Goal: Navigation & Orientation: Find specific page/section

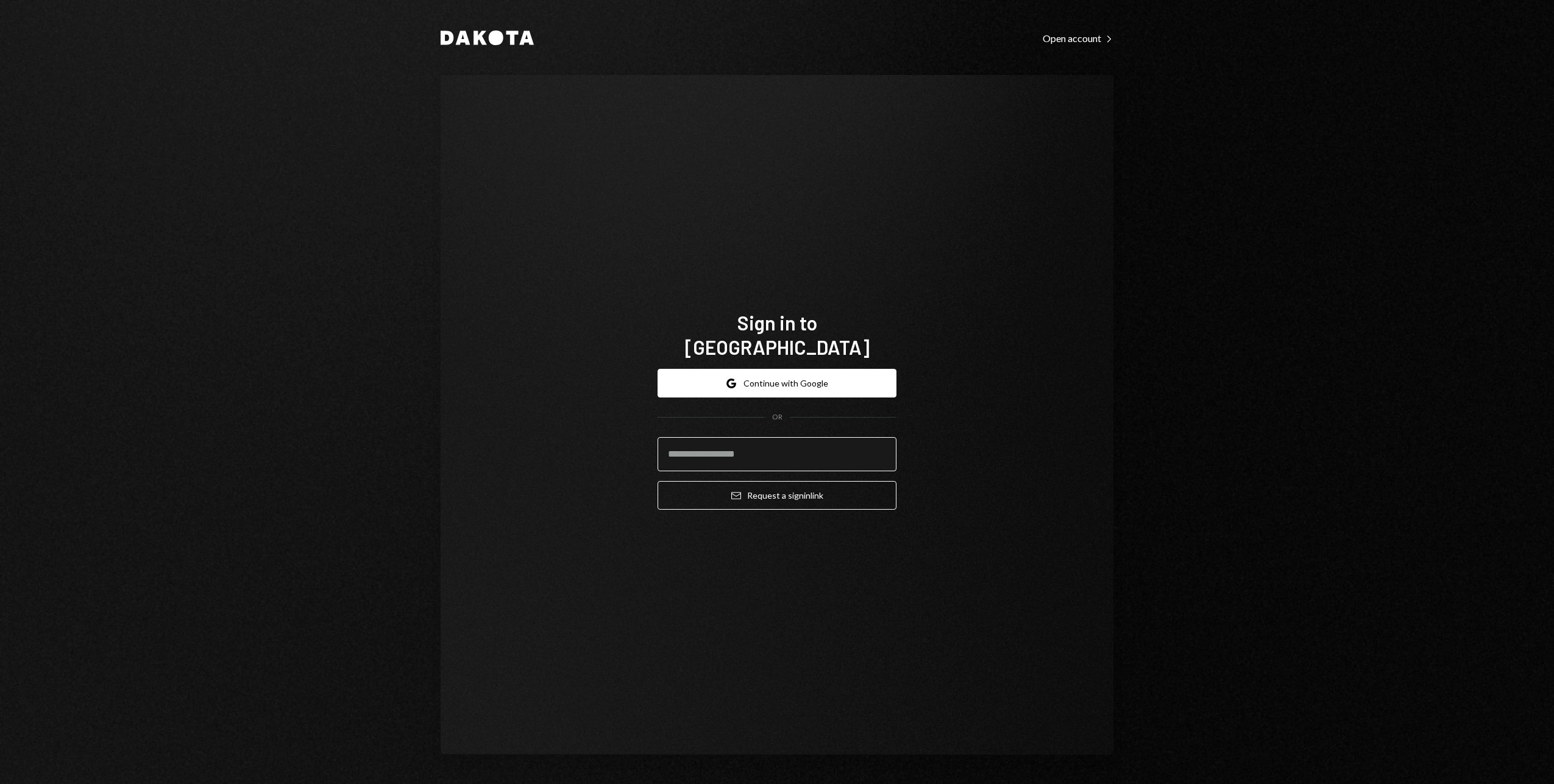
click at [731, 448] on input "email" at bounding box center [777, 454] width 239 height 34
type input "**********"
click at [758, 485] on button "Email Request a sign in link" at bounding box center [777, 495] width 239 height 29
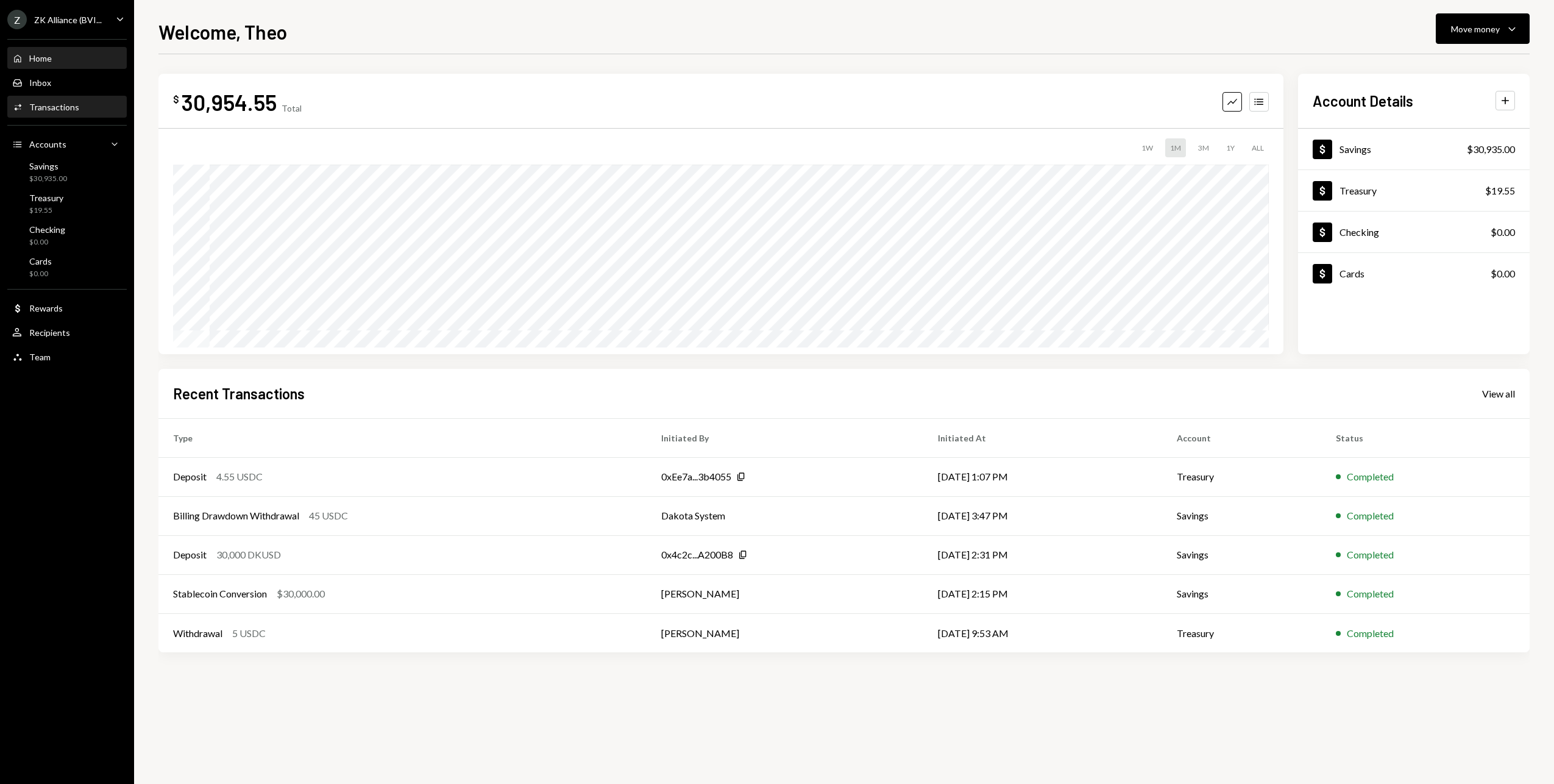
click at [69, 108] on div "Transactions" at bounding box center [54, 106] width 50 height 10
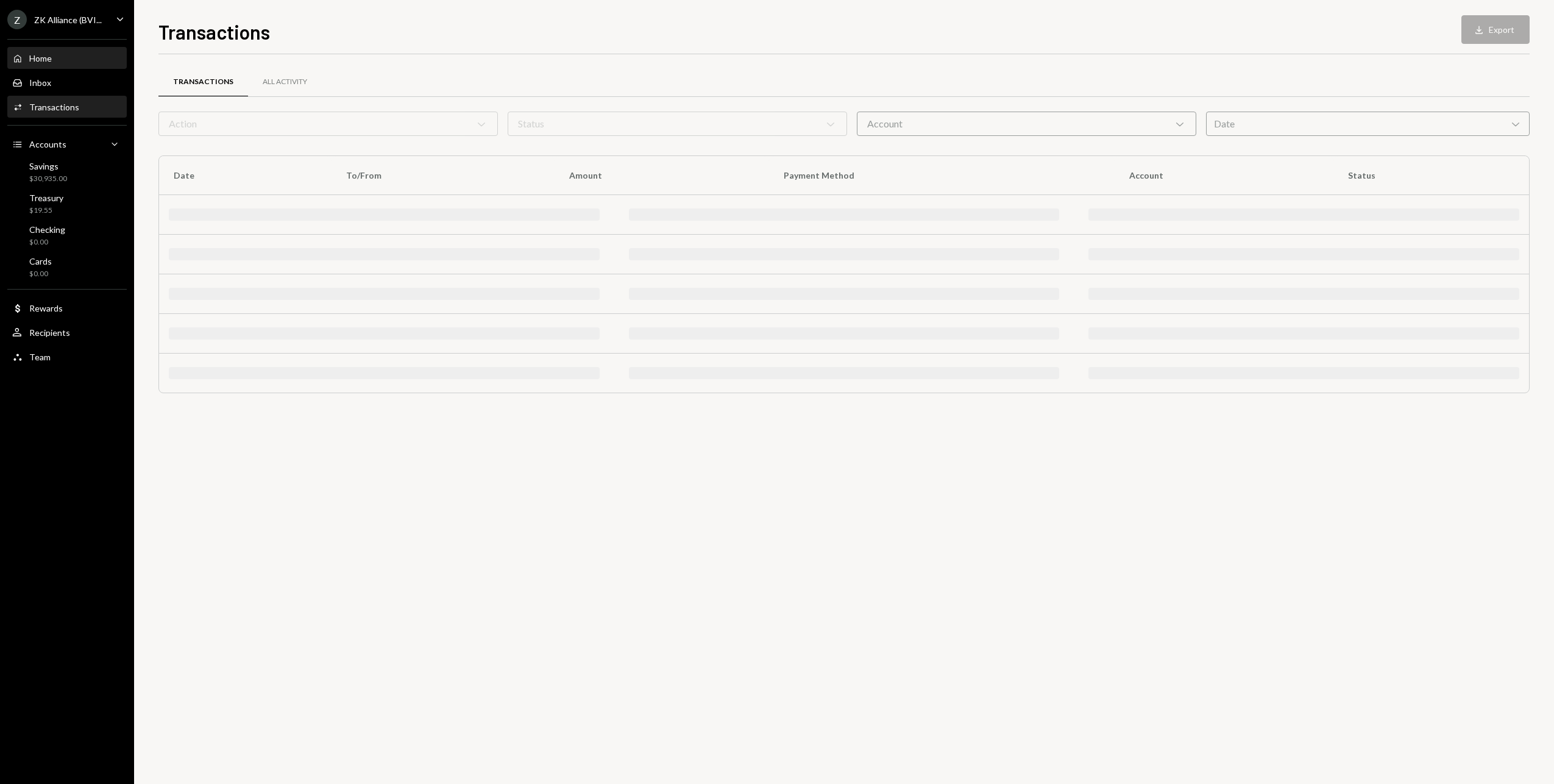
click at [59, 65] on div "Home Home" at bounding box center [67, 59] width 110 height 21
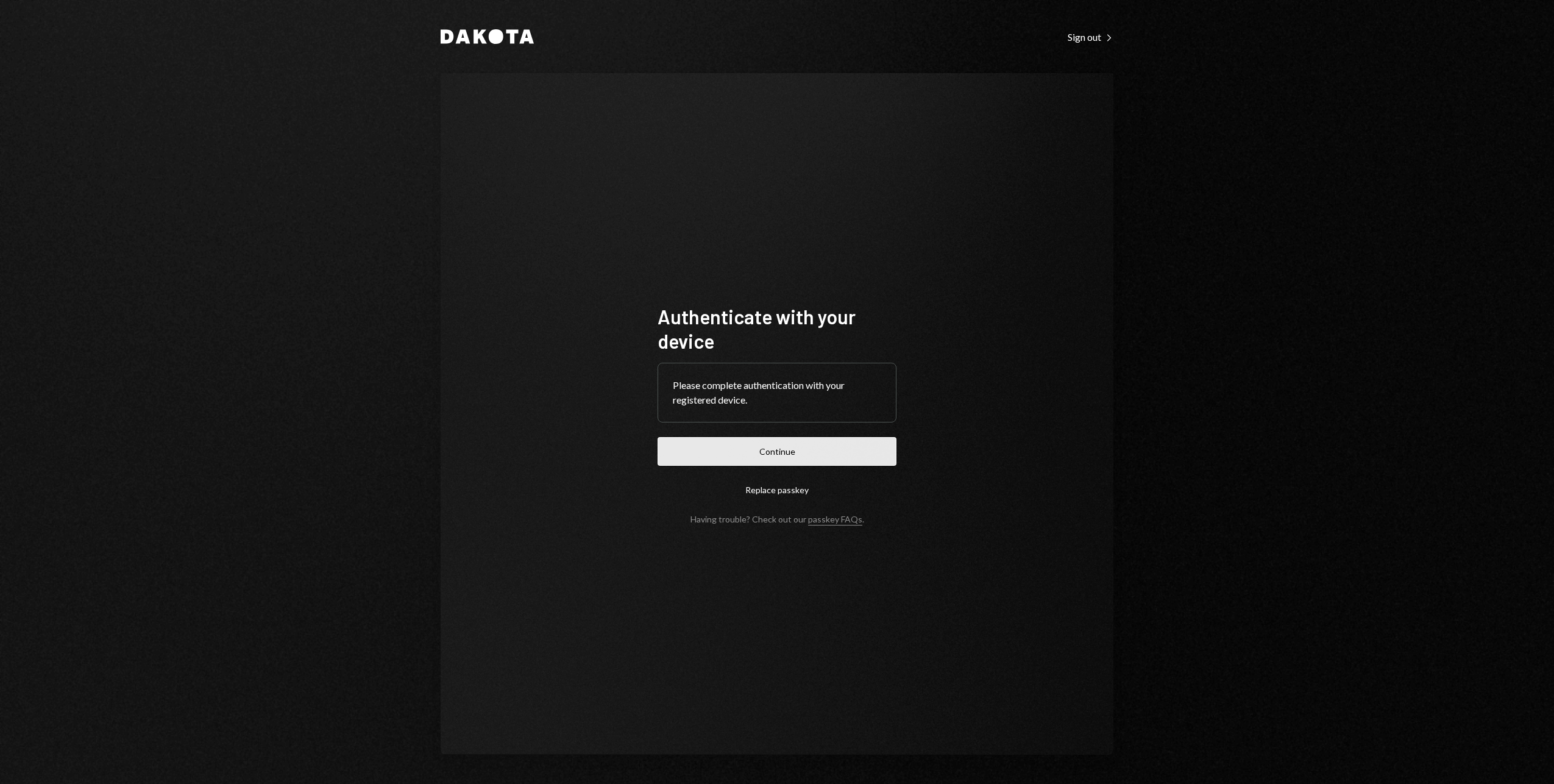
click at [761, 446] on button "Continue" at bounding box center [777, 451] width 239 height 29
